Goal: Task Accomplishment & Management: Complete application form

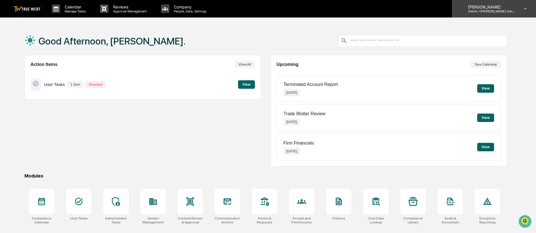
click at [525, 7] on icon at bounding box center [525, 8] width 10 height 5
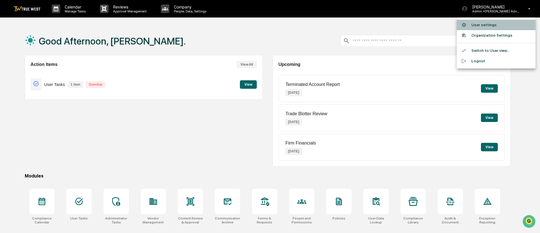
click at [485, 25] on li "User settings" at bounding box center [496, 25] width 79 height 10
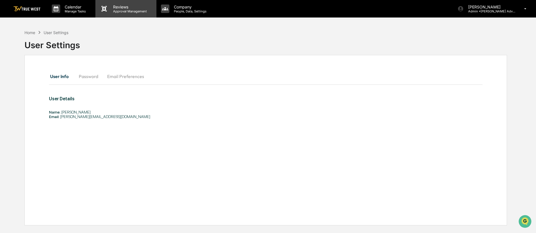
click at [114, 10] on p "Approval Management" at bounding box center [129, 11] width 41 height 4
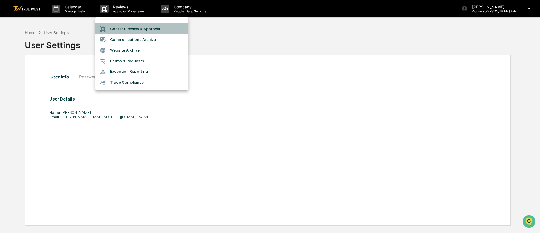
click at [121, 26] on li "Content Review & Approval" at bounding box center [141, 28] width 93 height 11
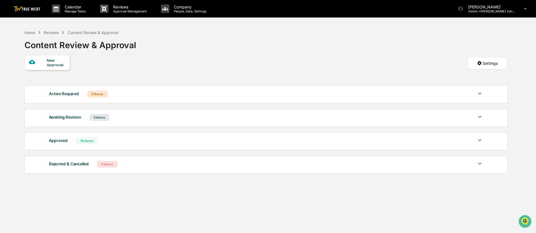
click at [49, 64] on div "New Approval" at bounding box center [56, 62] width 19 height 9
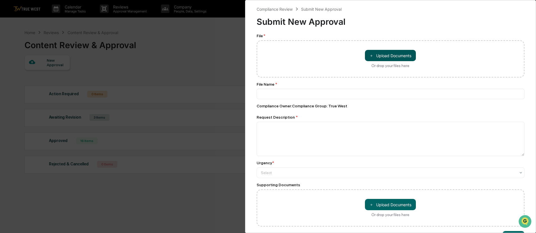
click at [396, 57] on button "＋ Upload Documents" at bounding box center [390, 55] width 51 height 11
type input "**********"
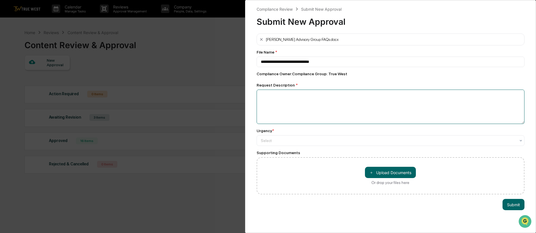
click at [272, 97] on textarea at bounding box center [390, 106] width 268 height 34
type textarea "**********"
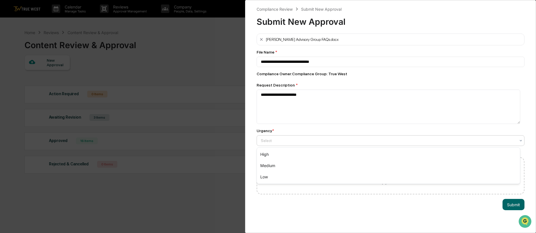
click at [512, 139] on div "Select" at bounding box center [388, 140] width 261 height 8
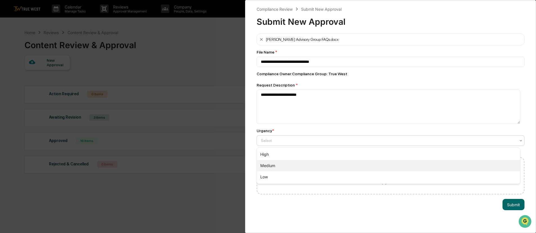
click at [440, 169] on div "Medium" at bounding box center [388, 165] width 263 height 11
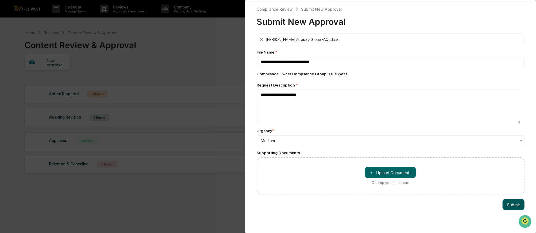
click at [513, 207] on button "Submit" at bounding box center [513, 204] width 22 height 11
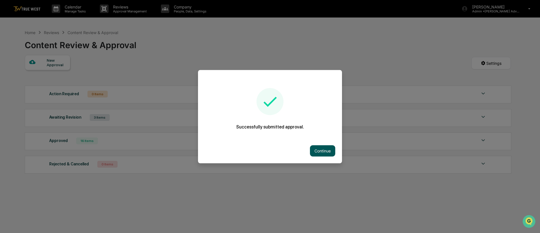
click at [318, 145] on button "Continue" at bounding box center [322, 150] width 25 height 11
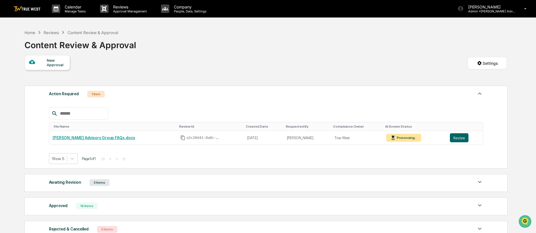
click at [75, 181] on div "Awaiting Revision" at bounding box center [65, 181] width 32 height 7
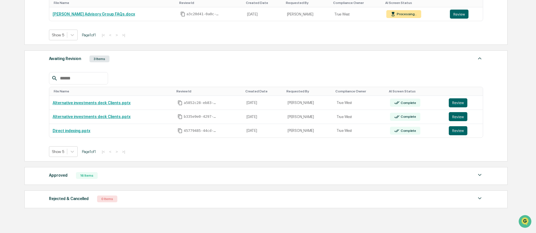
scroll to position [130, 0]
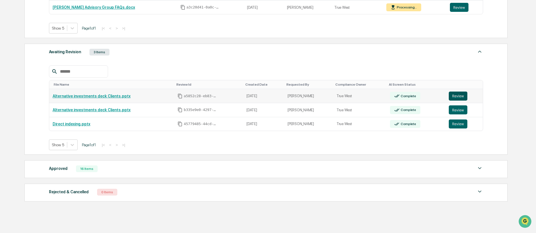
click at [455, 96] on button "Review" at bounding box center [457, 95] width 19 height 9
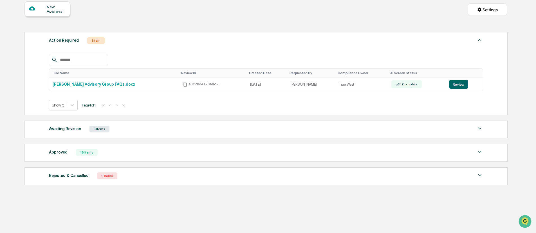
scroll to position [57, 0]
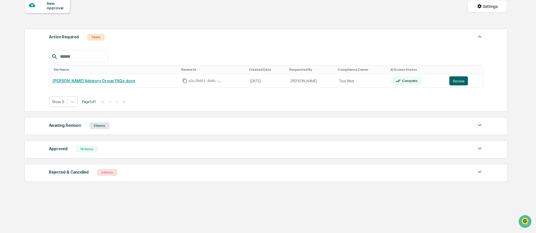
click at [476, 124] on img at bounding box center [479, 124] width 7 height 7
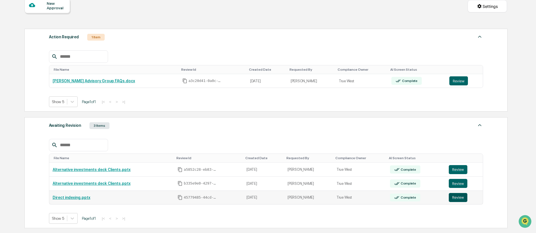
click at [453, 195] on button "Review" at bounding box center [457, 197] width 19 height 9
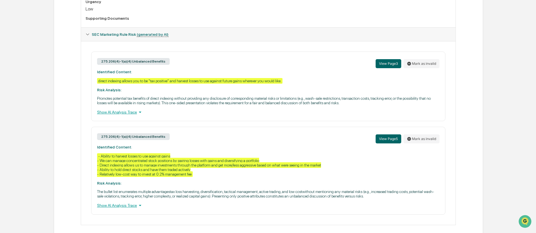
scroll to position [204, 0]
